Goal: Information Seeking & Learning: Learn about a topic

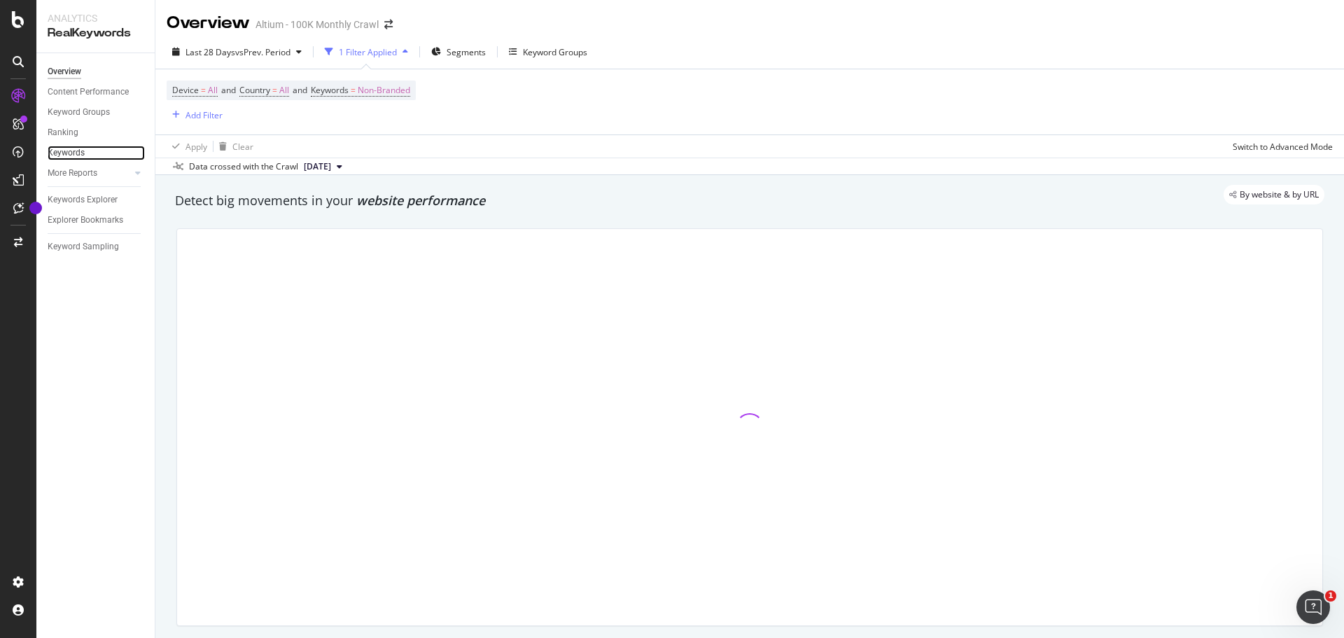
click at [101, 149] on link "Keywords" at bounding box center [96, 153] width 97 height 15
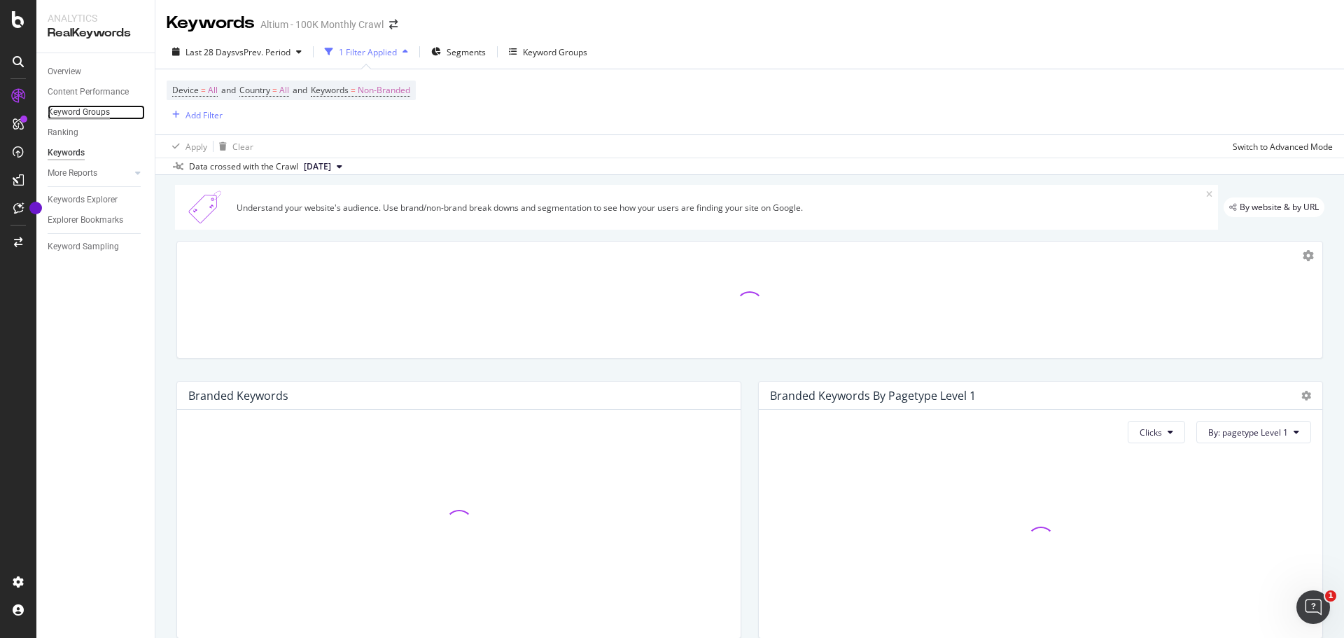
click at [88, 117] on div "Keyword Groups" at bounding box center [79, 112] width 62 height 15
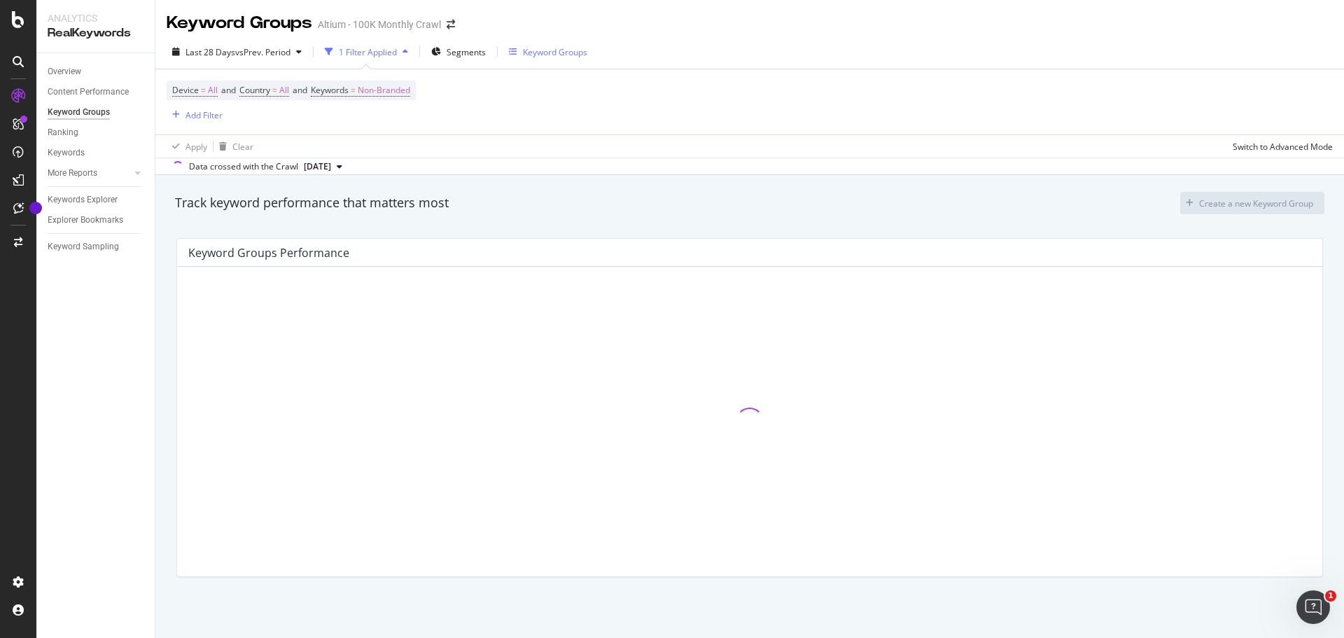
click at [572, 60] on div "Keyword Groups" at bounding box center [548, 51] width 78 height 21
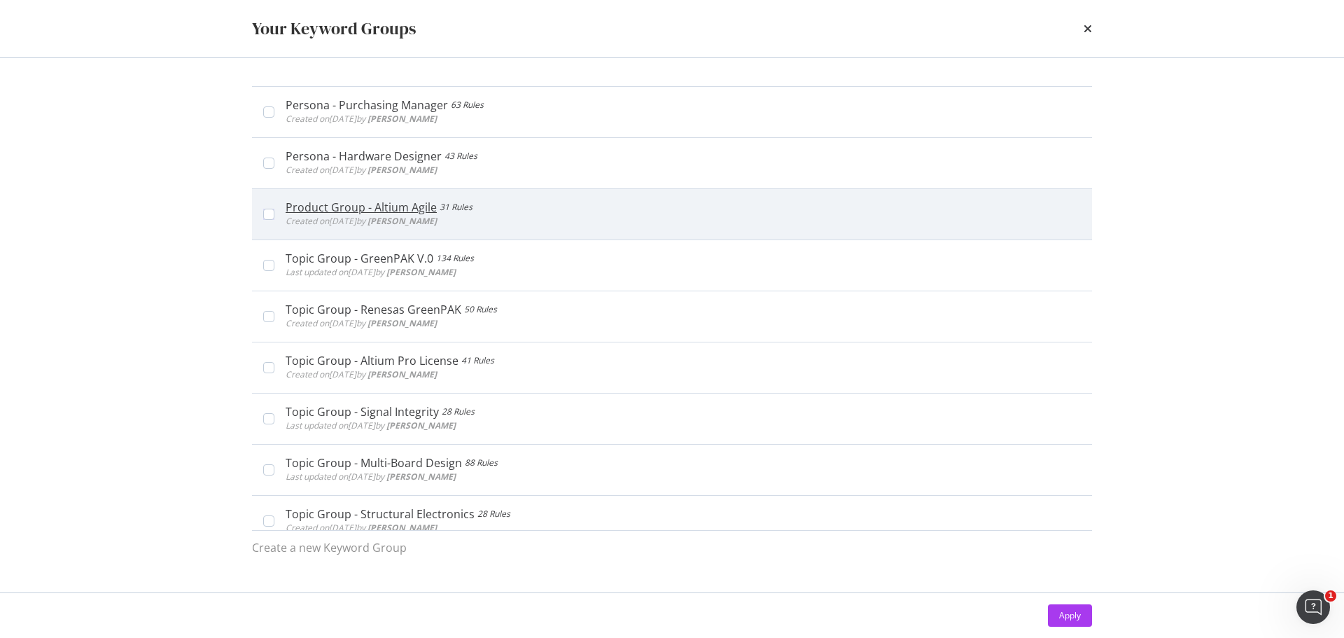
click at [601, 223] on div "Product Group - Altium Agile 31 Rules Created on [DATE] by [PERSON_NAME]" at bounding box center [683, 214] width 795 height 28
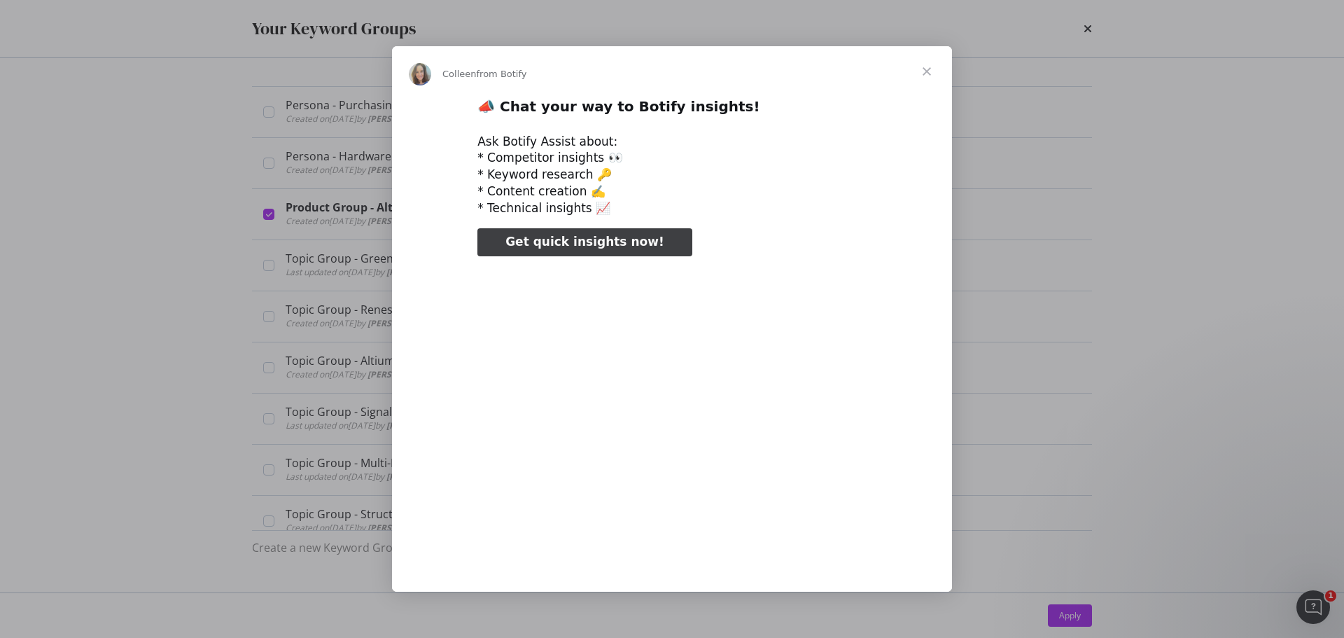
click at [935, 70] on span "Close" at bounding box center [927, 71] width 50 height 50
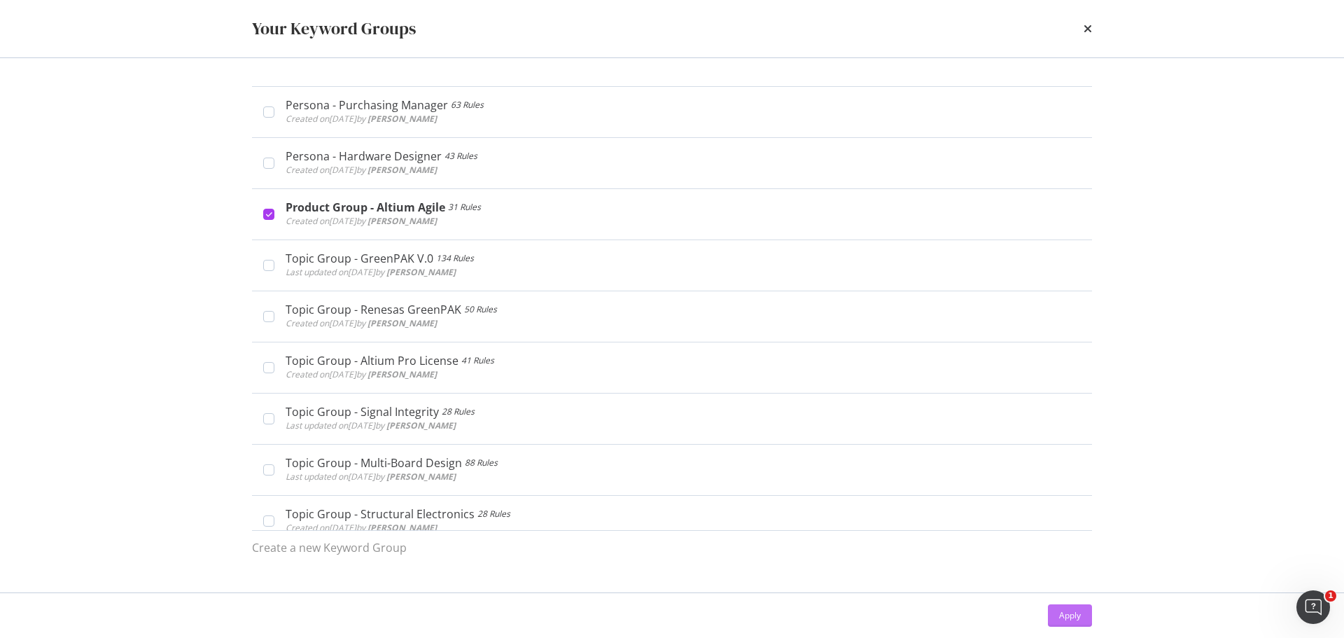
click at [1071, 614] on div "Apply" at bounding box center [1070, 615] width 22 height 12
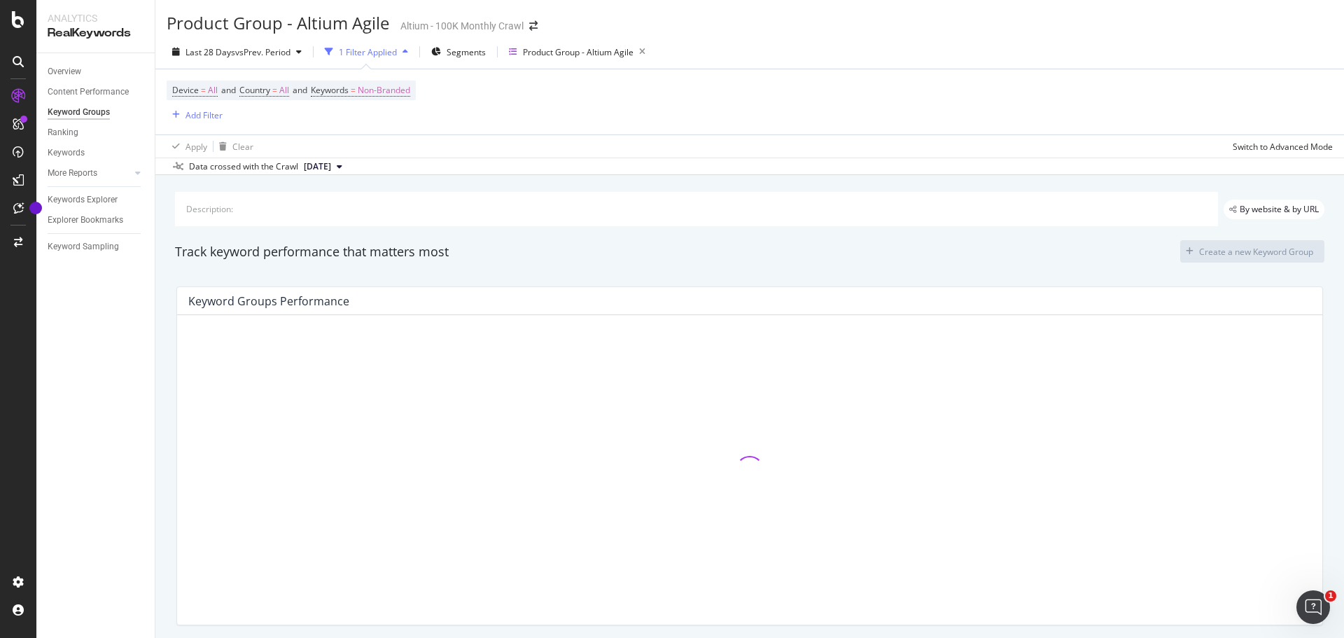
scroll to position [48, 0]
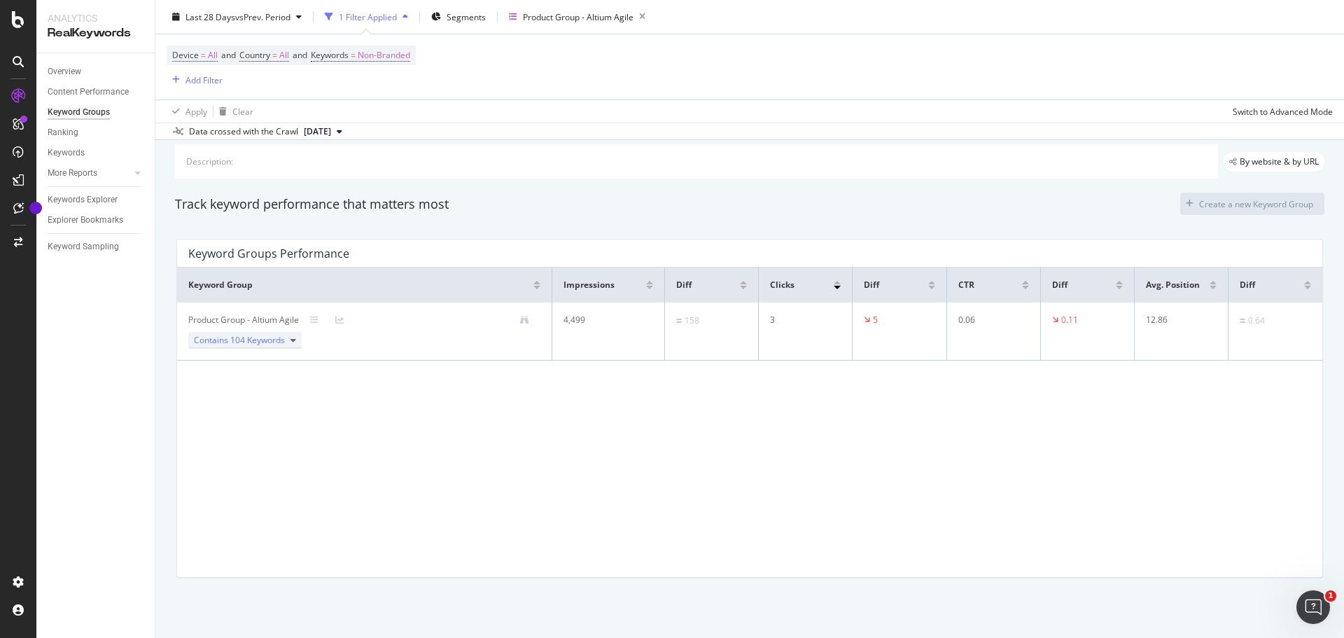
click at [279, 345] on span "104 Keywords" at bounding box center [257, 340] width 55 height 12
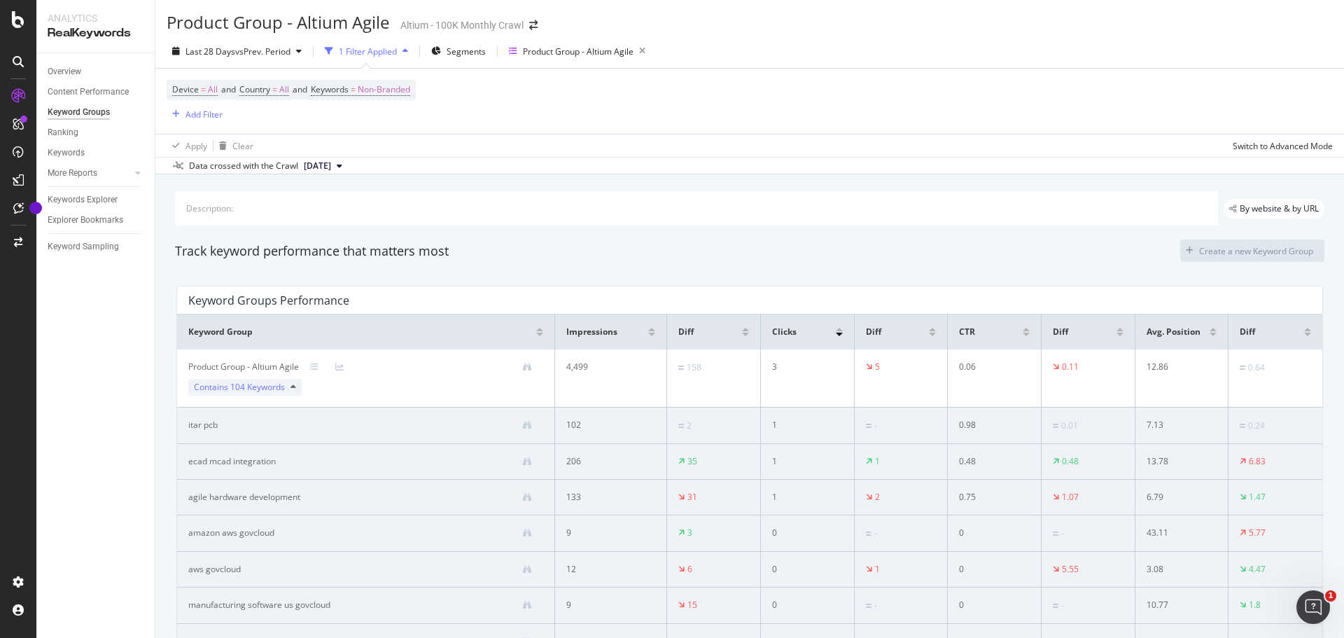
scroll to position [0, 0]
click at [97, 113] on div "Keyword Groups" at bounding box center [79, 112] width 62 height 15
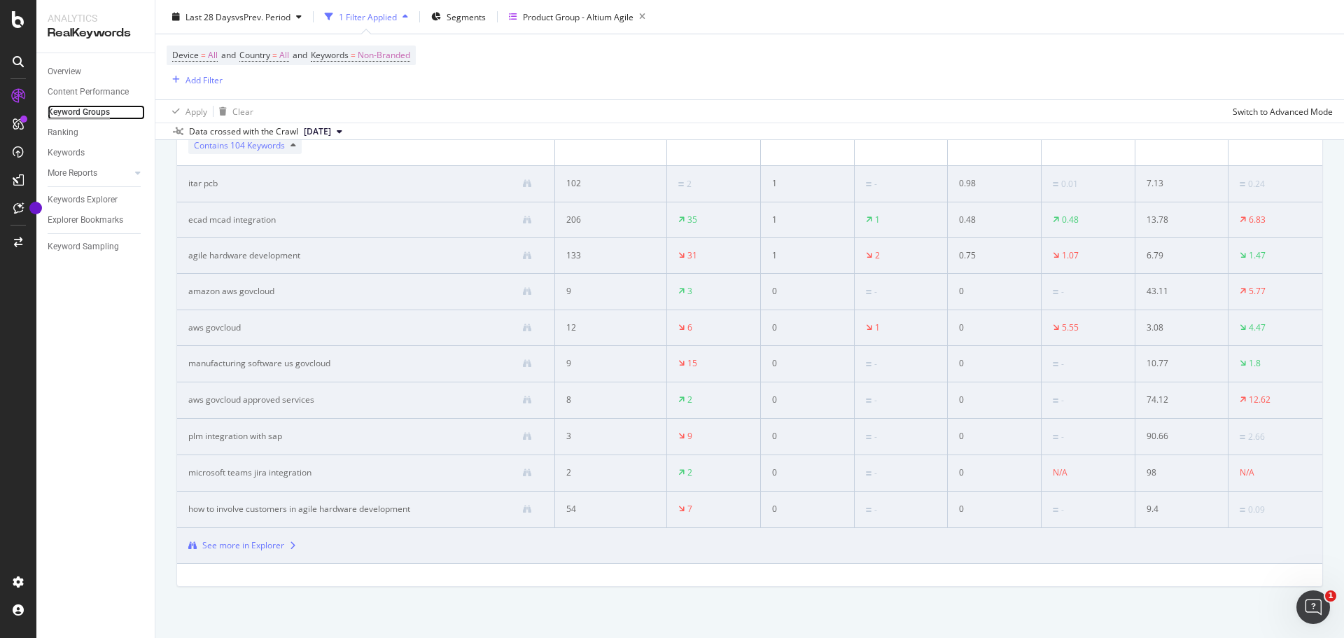
scroll to position [251, 0]
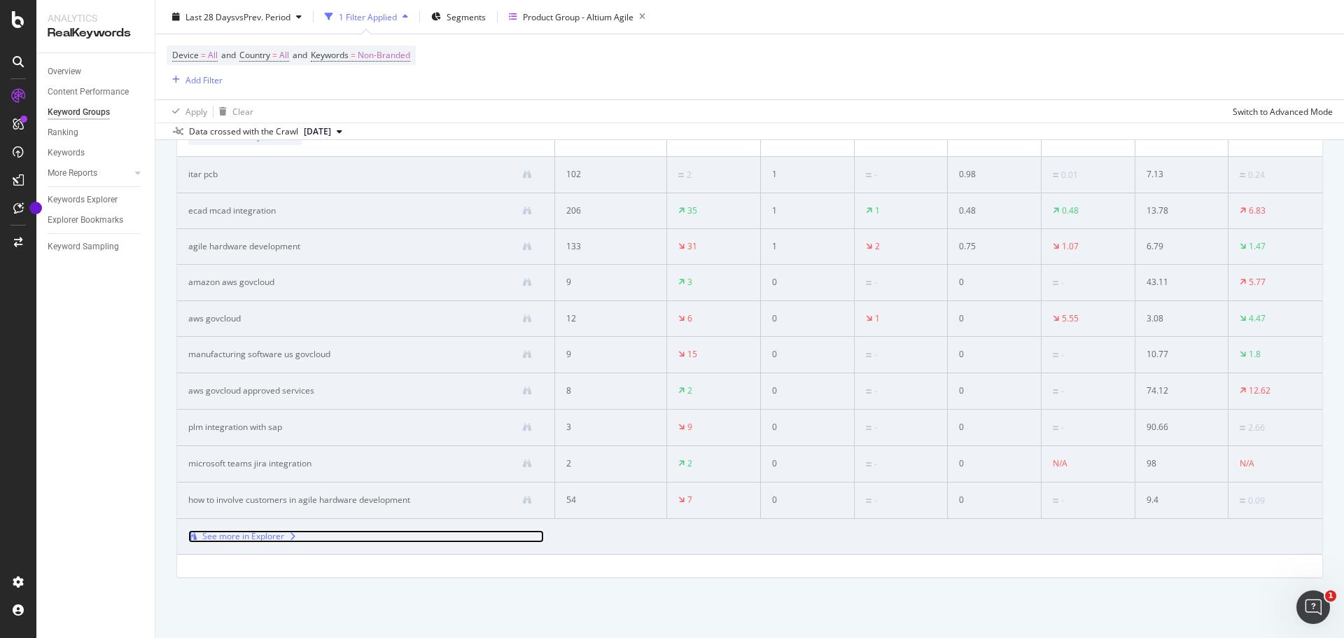
click at [278, 540] on div "See more in Explorer" at bounding box center [243, 536] width 82 height 13
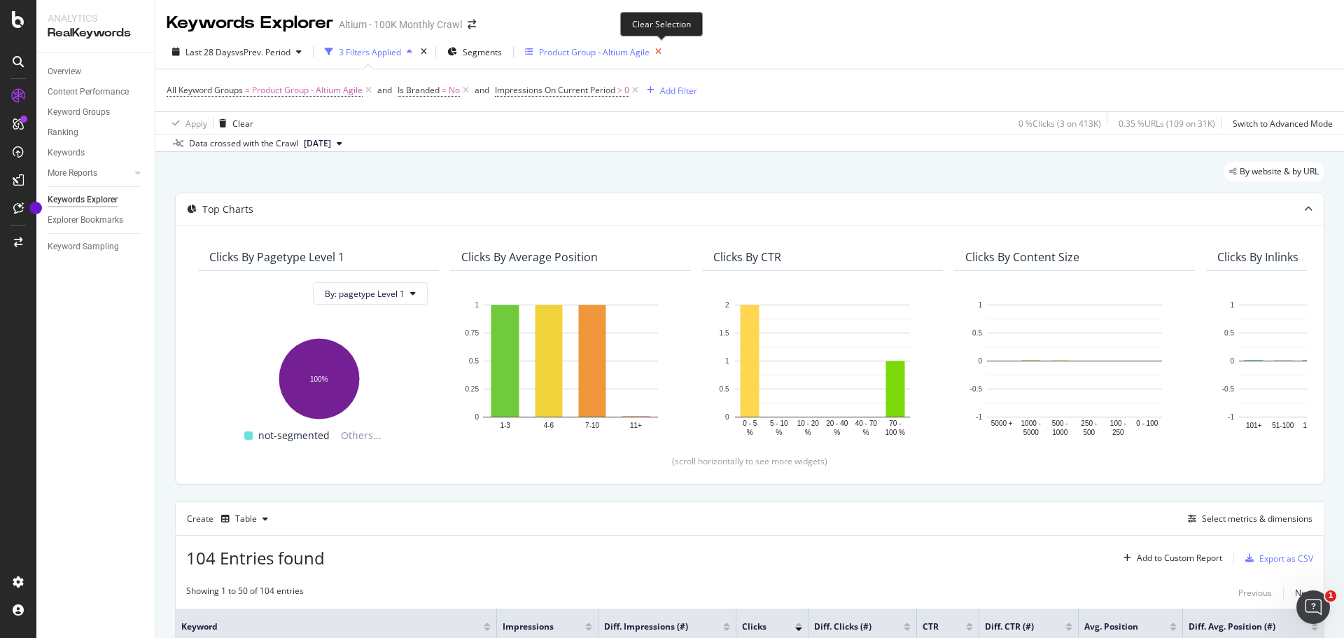
click at [664, 53] on icon "button" at bounding box center [659, 52] width 18 height 20
click at [597, 50] on div "Keyword Groups" at bounding box center [571, 52] width 64 height 12
